Goal: Task Accomplishment & Management: Manage account settings

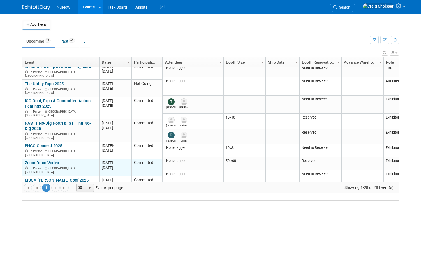
scroll to position [51, 0]
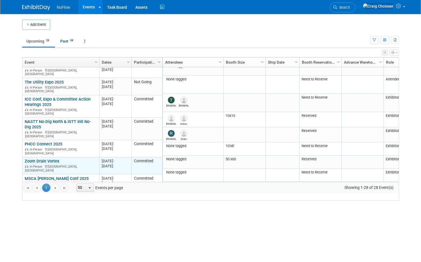
click at [48, 159] on link "Zoom Drain Vortex" at bounding box center [42, 161] width 34 height 5
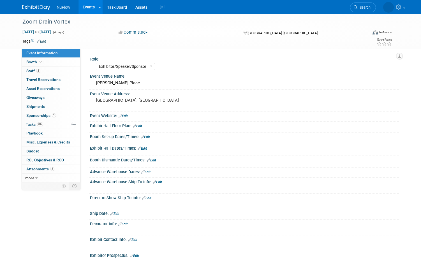
select select "Exhibitor/Speaker/Sponsor"
click at [36, 168] on span "Attachments 2" at bounding box center [40, 169] width 28 height 4
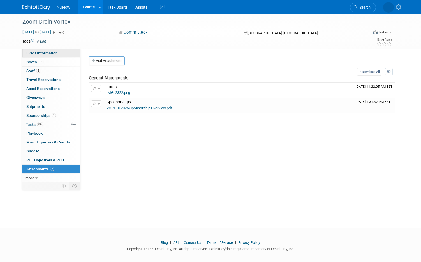
click at [41, 53] on span "Event Information" at bounding box center [41, 53] width 31 height 4
select select "Exhibitor/Speaker/Sponsor"
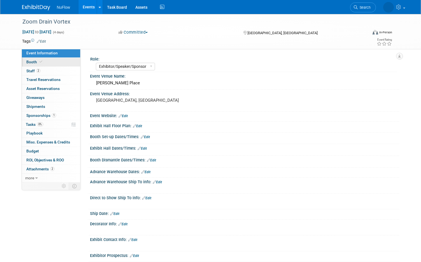
click at [32, 62] on span "Booth" at bounding box center [34, 62] width 17 height 4
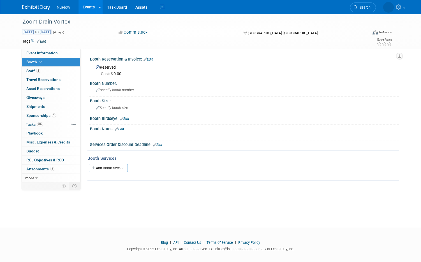
click at [52, 33] on span "Oct 27, 2025 to Oct 30, 2025" at bounding box center [36, 31] width 29 height 5
select select "9"
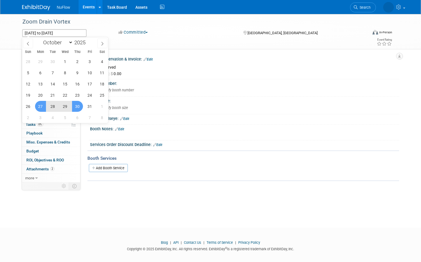
click at [42, 106] on span "27" at bounding box center [40, 106] width 11 height 11
type input "[DATE]"
click at [63, 106] on span "29" at bounding box center [65, 106] width 11 height 11
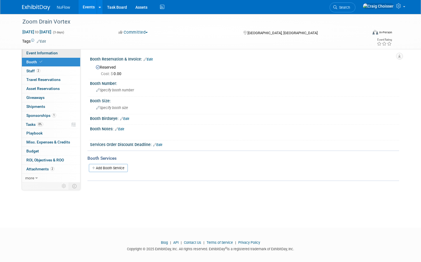
click at [43, 52] on span "Event Information" at bounding box center [41, 53] width 31 height 4
select select "Exhibitor/Speaker/Sponsor"
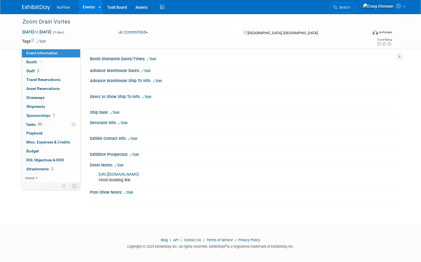
scroll to position [101, 0]
click at [124, 164] on link "Edit" at bounding box center [118, 166] width 9 height 4
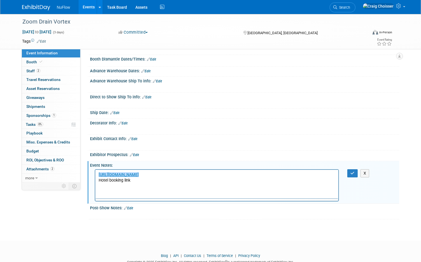
scroll to position [0, 0]
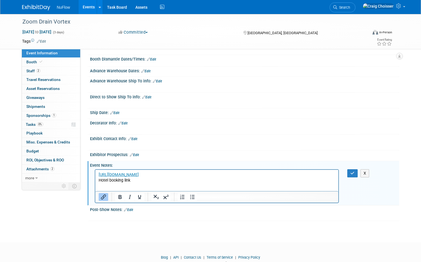
click at [134, 183] on html "[URL][DOMAIN_NAME] Hotel booking link" at bounding box center [216, 176] width 243 height 13
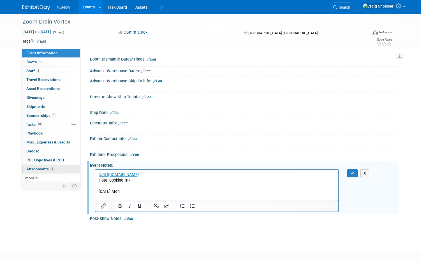
click at [41, 167] on span "Attachments 2" at bounding box center [40, 169] width 28 height 4
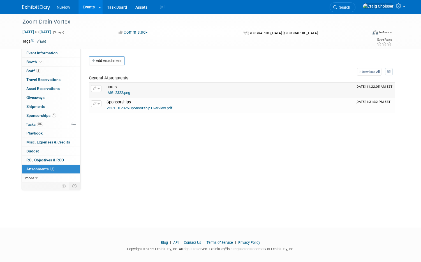
click at [119, 93] on link "IMG_2322.png" at bounding box center [118, 93] width 24 height 4
click at [39, 167] on span "Attachments 2" at bounding box center [40, 169] width 28 height 4
click at [108, 64] on button "Add Attachment" at bounding box center [107, 60] width 36 height 9
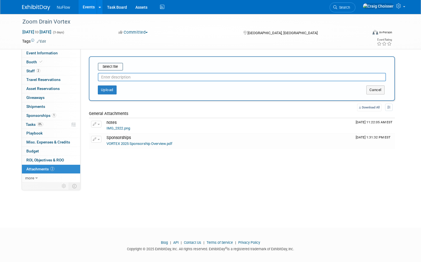
click at [121, 77] on input "text" at bounding box center [242, 77] width 288 height 8
click at [110, 68] on input "file" at bounding box center [89, 66] width 67 height 7
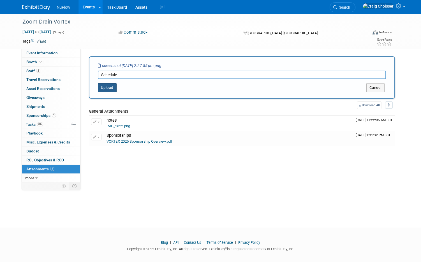
drag, startPoint x: 232, startPoint y: 154, endPoint x: 109, endPoint y: 89, distance: 139.6
click at [109, 89] on button "Upload" at bounding box center [107, 87] width 19 height 9
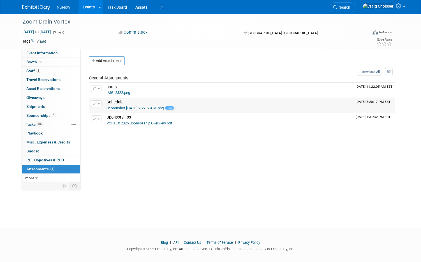
click at [122, 107] on link "Screenshot 2025-09-10 at 2.27.55 PM.png" at bounding box center [134, 108] width 57 height 4
click at [44, 167] on span "Attachments 3" at bounding box center [40, 169] width 28 height 4
click at [110, 58] on button "Add Attachment" at bounding box center [107, 60] width 36 height 9
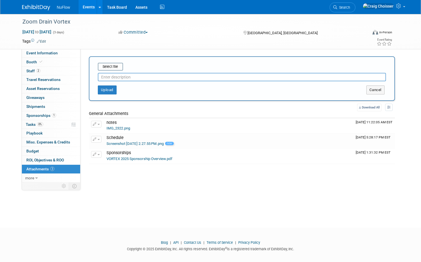
click at [120, 75] on input "text" at bounding box center [242, 77] width 288 height 8
type input "Hyatt reservation"
click at [112, 67] on input "file" at bounding box center [89, 66] width 67 height 7
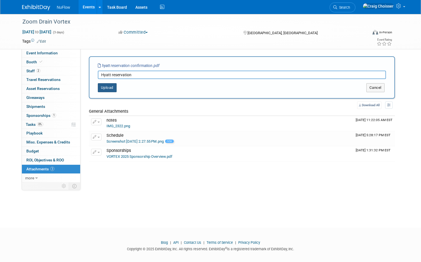
click at [111, 89] on button "Upload" at bounding box center [107, 87] width 19 height 9
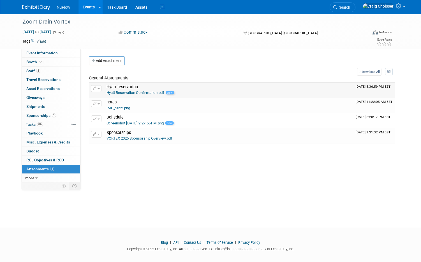
click at [138, 92] on link "Hyatt Reservation Confirmation.pdf" at bounding box center [135, 93] width 58 height 4
click at [35, 80] on span "Travel Reservations 0" at bounding box center [43, 79] width 34 height 4
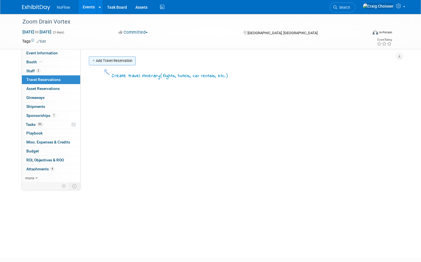
click at [113, 60] on link "Add Travel Reservation" at bounding box center [112, 60] width 47 height 9
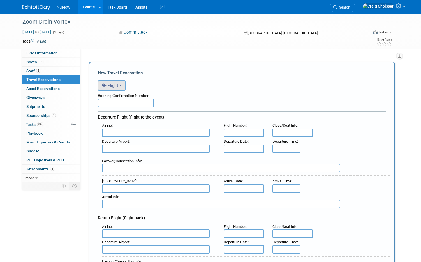
click at [120, 84] on button "Flight" at bounding box center [112, 85] width 28 height 10
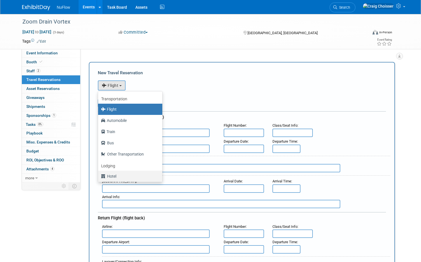
click at [119, 173] on label "Hotel" at bounding box center [129, 176] width 56 height 9
click at [99, 174] on input "Hotel" at bounding box center [97, 176] width 4 height 4
select select "6"
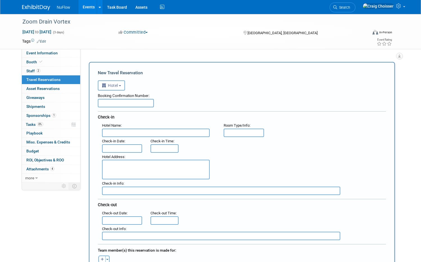
click at [174, 106] on div "Booking Confirmation Number:" at bounding box center [242, 99] width 288 height 17
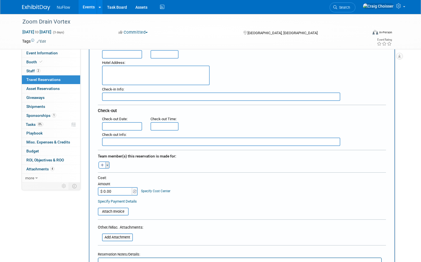
click at [107, 165] on span "button" at bounding box center [107, 165] width 2 height 1
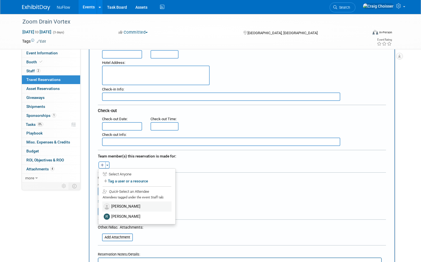
click at [123, 203] on label "[PERSON_NAME]" at bounding box center [136, 206] width 69 height 10
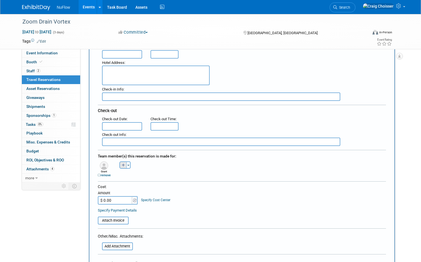
click at [123, 164] on icon "button" at bounding box center [123, 166] width 3 height 4
select select
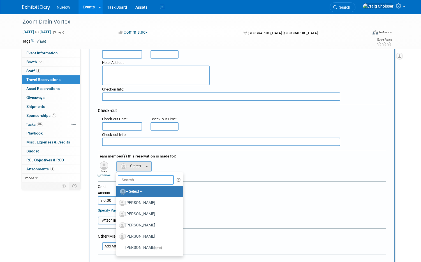
click at [131, 180] on input "text" at bounding box center [146, 180] width 56 height 10
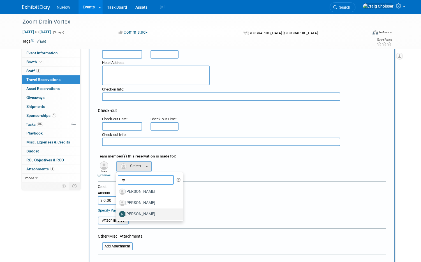
type input "ry"
click at [142, 213] on label "[PERSON_NAME]" at bounding box center [148, 214] width 59 height 9
click at [117, 213] on input "[PERSON_NAME]" at bounding box center [115, 214] width 4 height 4
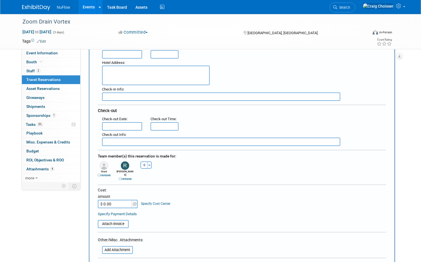
click at [132, 127] on input "text" at bounding box center [122, 126] width 40 height 8
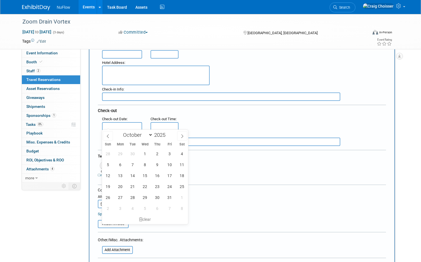
click at [147, 115] on div "Check-out Time :" at bounding box center [163, 123] width 35 height 16
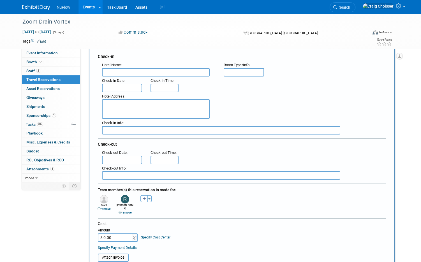
scroll to position [54, 0]
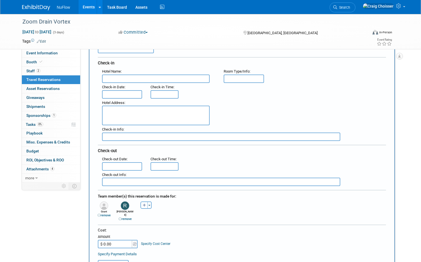
click at [134, 94] on input "text" at bounding box center [122, 94] width 40 height 8
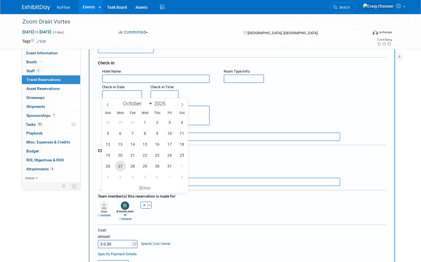
click at [119, 164] on span "27" at bounding box center [120, 166] width 11 height 11
type input "Oct 27, 2025"
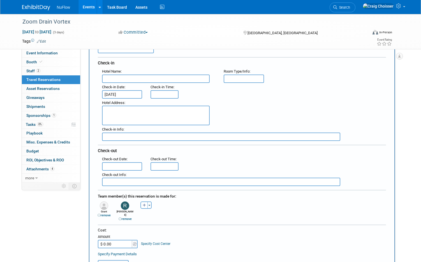
click at [130, 164] on input "text" at bounding box center [122, 166] width 40 height 8
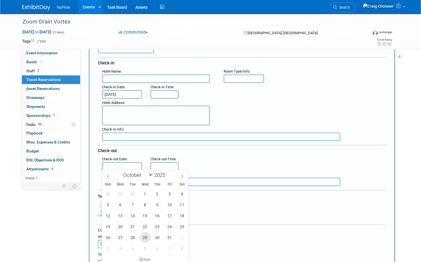
click at [144, 236] on span "29" at bounding box center [145, 237] width 11 height 11
type input "[DATE]"
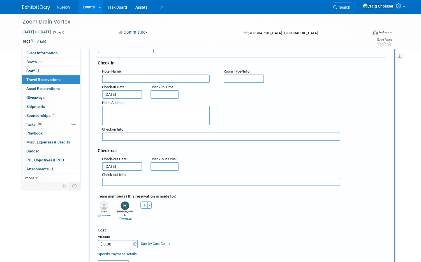
click at [210, 164] on div ": Check-out Date : Oct 29, 2025 Check-out Time :" at bounding box center [244, 163] width 292 height 16
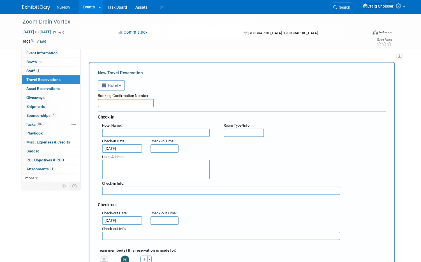
scroll to position [0, 0]
click at [110, 134] on input "HJolsten House Nashville" at bounding box center [156, 133] width 108 height 8
type input "Holsten House Nashville"
click at [184, 100] on div "Booking Confirmation Number:" at bounding box center [242, 99] width 288 height 17
click at [241, 93] on div "Booking Confirmation Number:" at bounding box center [242, 95] width 288 height 8
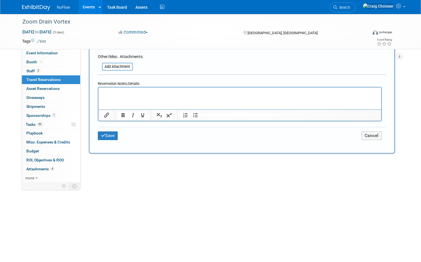
scroll to position [266, 0]
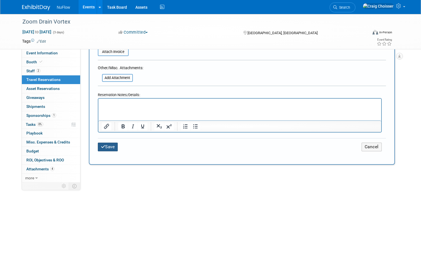
click at [110, 143] on button "Save" at bounding box center [108, 147] width 20 height 9
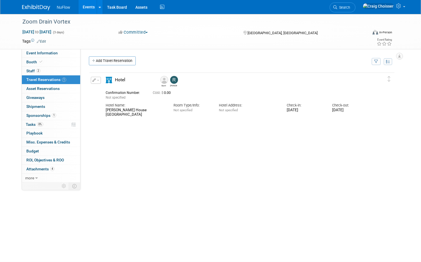
scroll to position [0, 0]
click at [84, 6] on link "Events" at bounding box center [88, 7] width 20 height 14
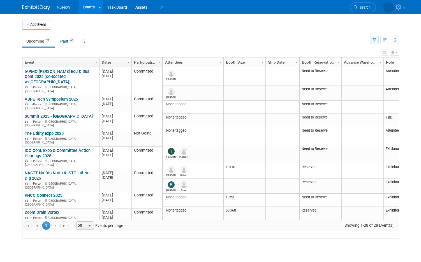
click at [372, 42] on button "button" at bounding box center [374, 40] width 9 height 8
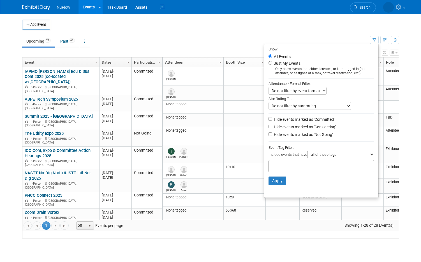
click at [271, 124] on li "Hide events marked as 'Considering'" at bounding box center [321, 128] width 114 height 8
click at [270, 132] on input "Hide events marked as 'Not Going'" at bounding box center [270, 134] width 4 height 4
checkbox input "true"
click at [270, 124] on li "Hide events marked as 'Considering'" at bounding box center [321, 128] width 114 height 8
click at [269, 125] on input "Hide events marked as 'Considering'" at bounding box center [270, 127] width 4 height 4
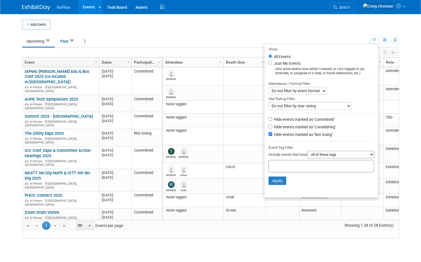
checkbox input "true"
click at [276, 177] on button "Apply" at bounding box center [277, 181] width 18 height 8
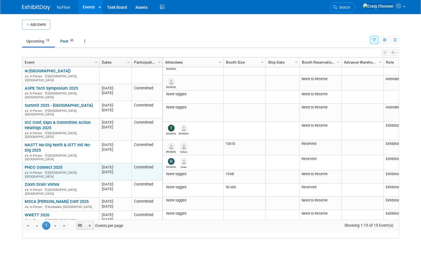
scroll to position [10, 0]
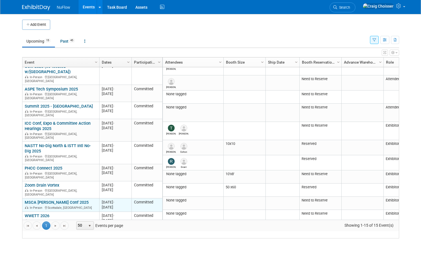
click at [70, 200] on link "MSCA [PERSON_NAME] Conf 2025" at bounding box center [57, 202] width 64 height 5
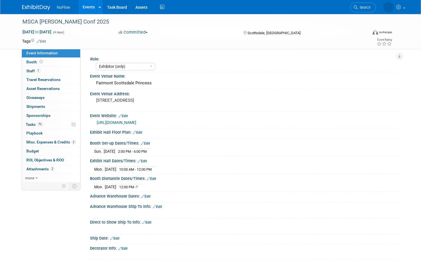
select select "Exhibitor (only)"
click at [32, 71] on span "Staff 1" at bounding box center [33, 71] width 14 height 4
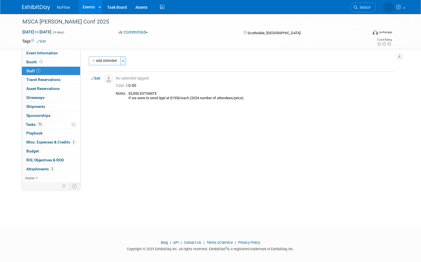
click at [124, 60] on button "Toggle Dropdown" at bounding box center [123, 60] width 6 height 9
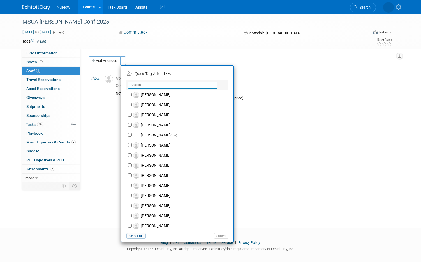
click at [147, 85] on input "text" at bounding box center [172, 85] width 89 height 7
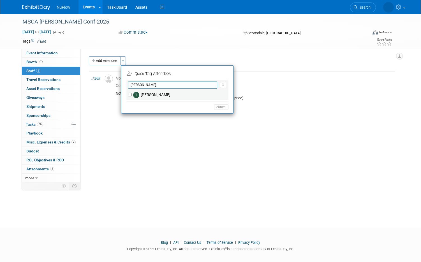
type input "[PERSON_NAME]"
click at [150, 96] on label "[PERSON_NAME]" at bounding box center [181, 95] width 99 height 10
click at [132, 96] on input "[PERSON_NAME]" at bounding box center [130, 95] width 4 height 4
checkbox input "true"
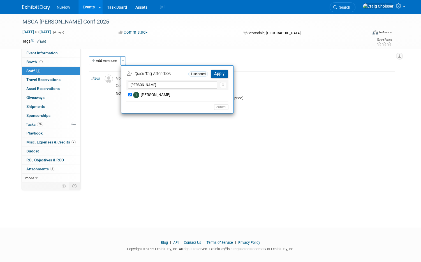
click at [218, 74] on button "Apply" at bounding box center [219, 74] width 17 height 8
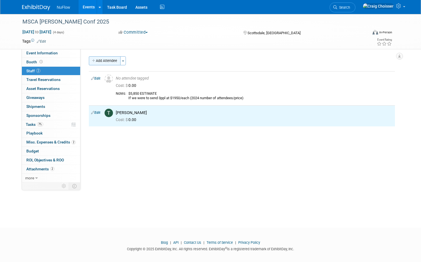
click at [112, 64] on button "Add Attendee" at bounding box center [105, 60] width 32 height 9
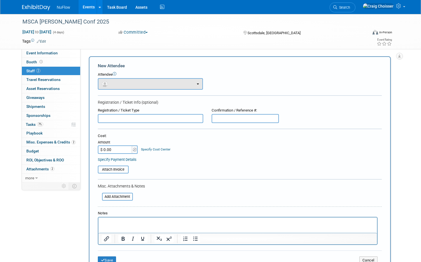
click at [124, 85] on button "button" at bounding box center [150, 83] width 105 height 11
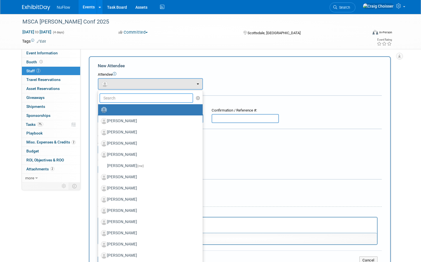
click at [129, 96] on input "text" at bounding box center [146, 98] width 94 height 10
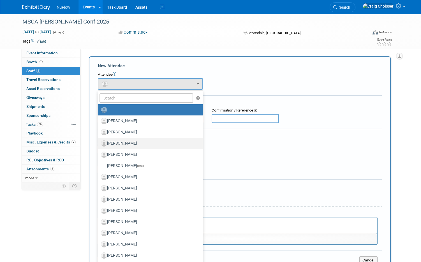
click at [125, 141] on label "[PERSON_NAME]" at bounding box center [149, 143] width 96 height 9
click at [99, 141] on input "[PERSON_NAME]" at bounding box center [97, 143] width 4 height 4
select select "5dcc9544-7d23-46af-a36e-ec73fb6713eb"
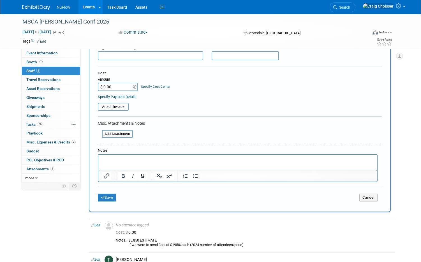
scroll to position [90, 0]
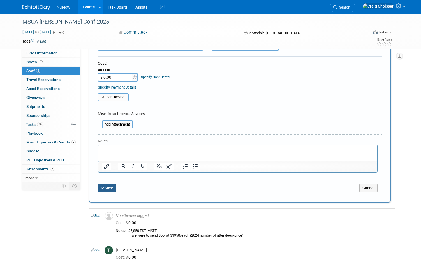
click at [112, 184] on button "Save" at bounding box center [107, 188] width 18 height 8
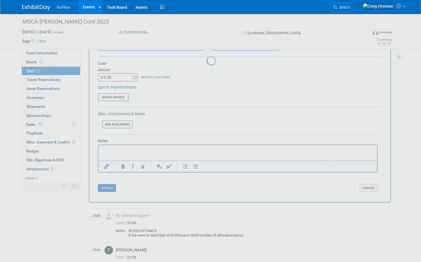
scroll to position [5, 0]
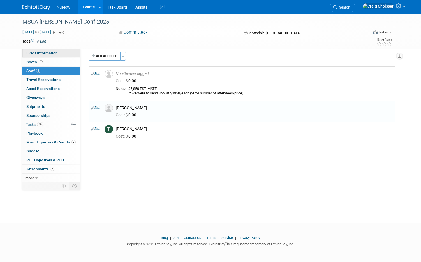
click at [40, 54] on span "Event Information" at bounding box center [41, 53] width 31 height 4
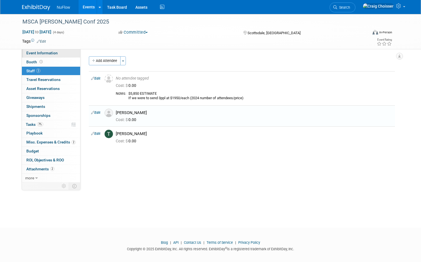
select select "Exhibitor (only)"
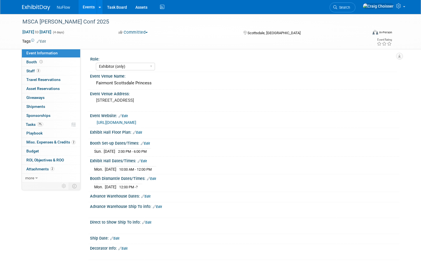
click at [88, 8] on link "Events" at bounding box center [88, 7] width 20 height 14
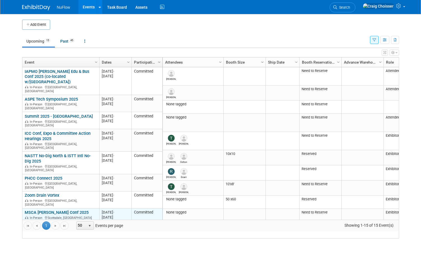
click at [69, 210] on link "MSCA [PERSON_NAME] Conf 2025" at bounding box center [57, 212] width 64 height 5
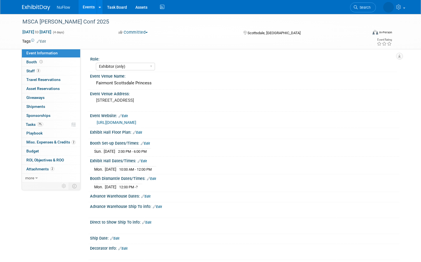
select select "Exhibitor (only)"
click at [136, 123] on link "[URL][DOMAIN_NAME]" at bounding box center [117, 122] width 40 height 4
click at [87, 9] on link "Events" at bounding box center [88, 7] width 20 height 14
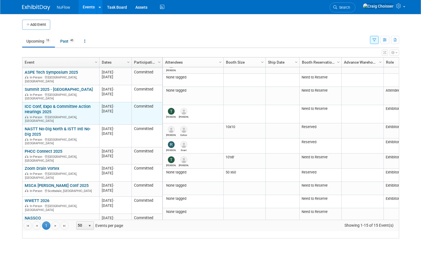
scroll to position [40, 0]
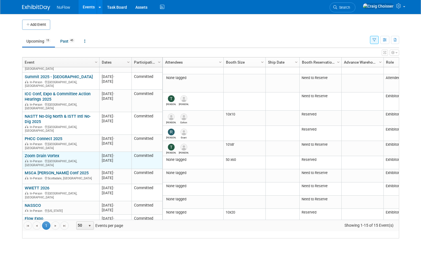
click at [58, 153] on link "Zoom Drain Vortex" at bounding box center [42, 155] width 34 height 5
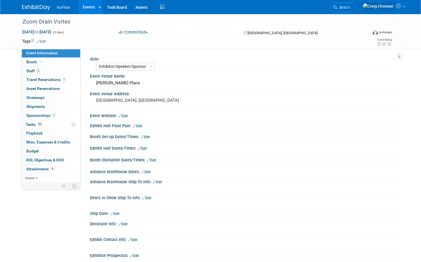
select select "Exhibitor/Speaker/Sponsor"
click at [45, 167] on span "Attachments 4" at bounding box center [40, 169] width 28 height 4
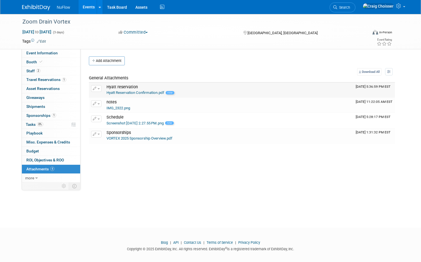
click at [145, 91] on link "Hyatt Reservation Confirmation.pdf" at bounding box center [135, 93] width 58 height 4
